Goal: Task Accomplishment & Management: Manage account settings

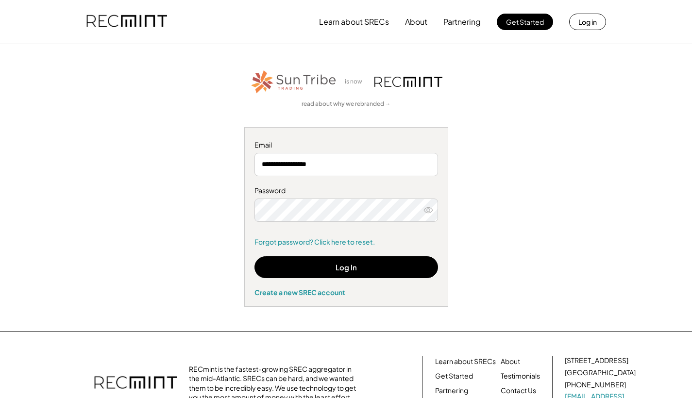
click at [517, 238] on div "**********" at bounding box center [346, 188] width 599 height 239
click at [430, 210] on icon at bounding box center [429, 211] width 10 height 10
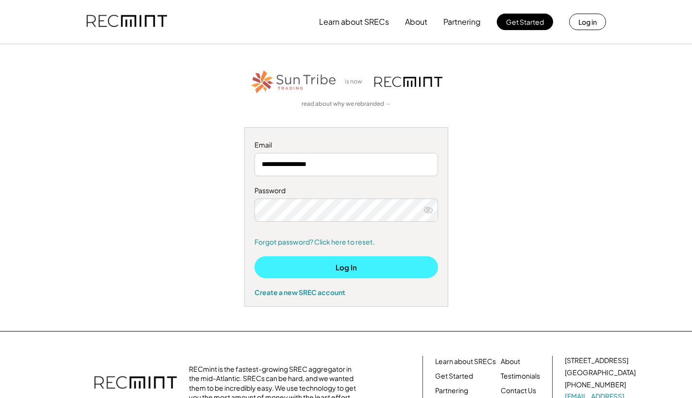
click at [334, 263] on button "Log In" at bounding box center [347, 268] width 184 height 22
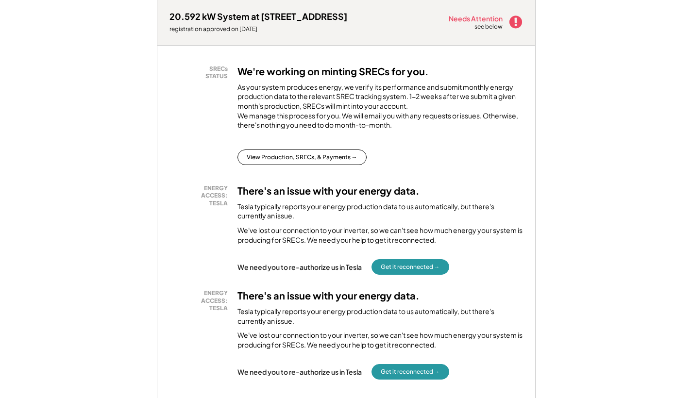
scroll to position [334, 0]
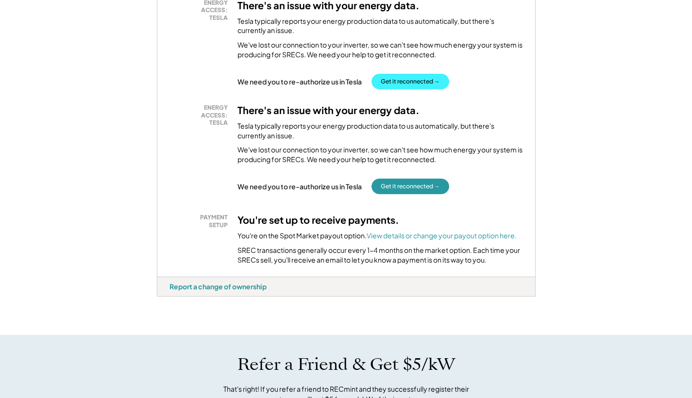
click at [405, 86] on button "Get it reconnected →" at bounding box center [411, 82] width 78 height 16
click at [400, 191] on button "Get it reconnected →" at bounding box center [411, 187] width 78 height 16
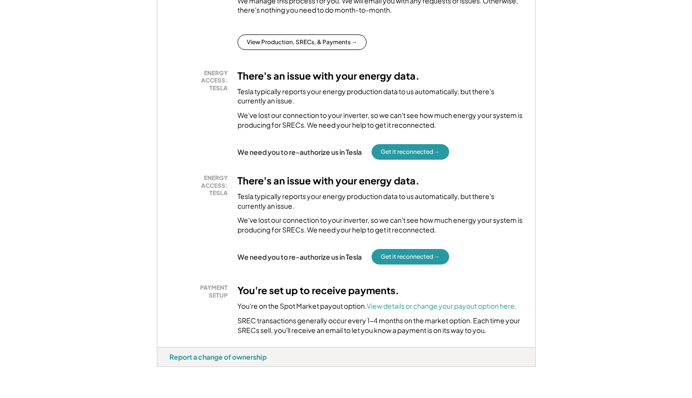
scroll to position [0, 0]
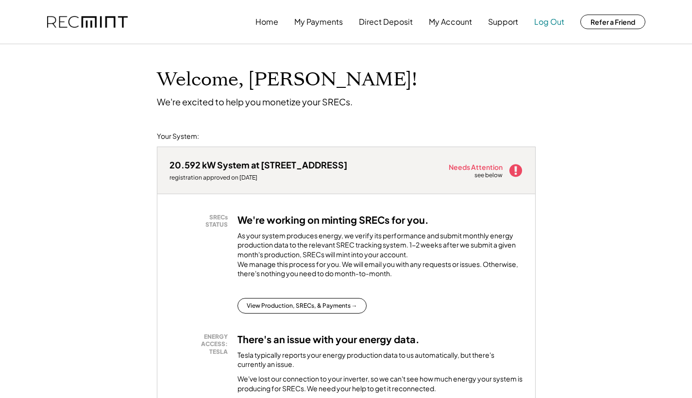
click at [550, 21] on button "Log Out" at bounding box center [550, 21] width 30 height 19
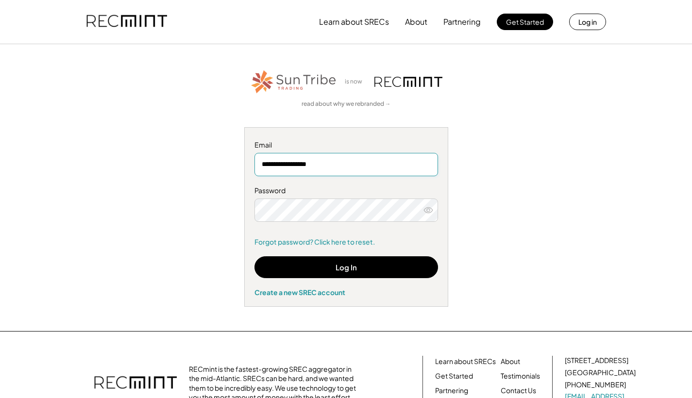
click at [514, 230] on div "**********" at bounding box center [346, 188] width 599 height 239
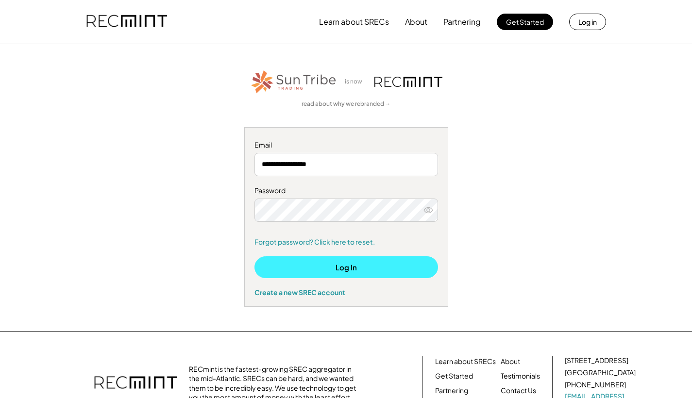
click at [352, 267] on button "Log In" at bounding box center [347, 268] width 184 height 22
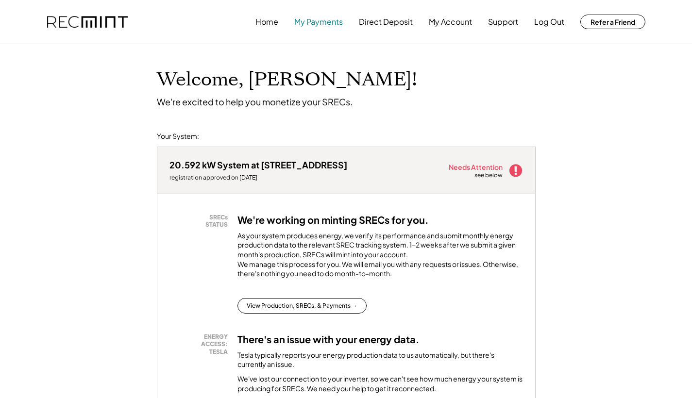
click at [317, 21] on button "My Payments" at bounding box center [318, 21] width 49 height 19
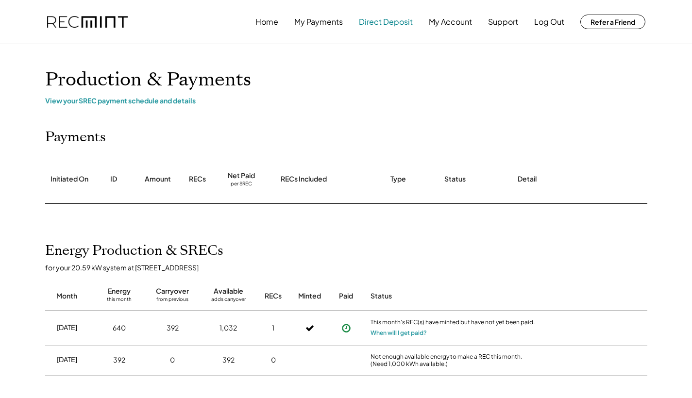
click at [385, 20] on button "Direct Deposit" at bounding box center [386, 21] width 54 height 19
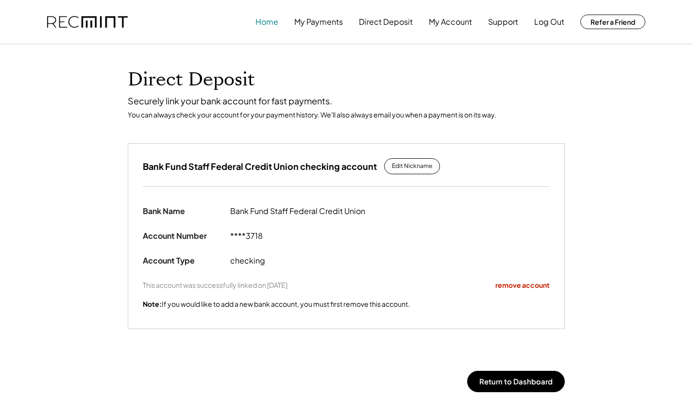
click at [271, 19] on button "Home" at bounding box center [267, 21] width 23 height 19
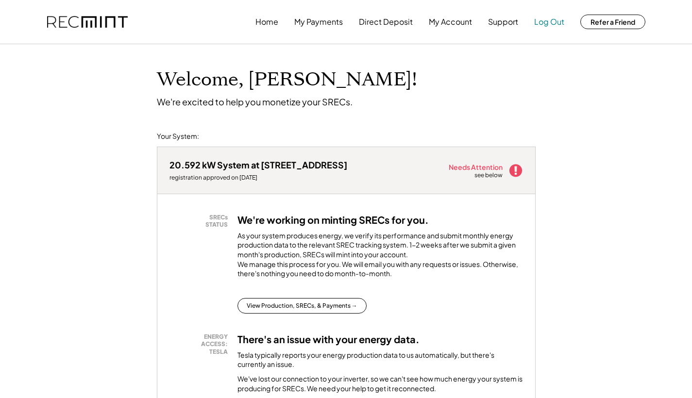
click at [548, 19] on button "Log Out" at bounding box center [550, 21] width 30 height 19
